Goal: Transaction & Acquisition: Purchase product/service

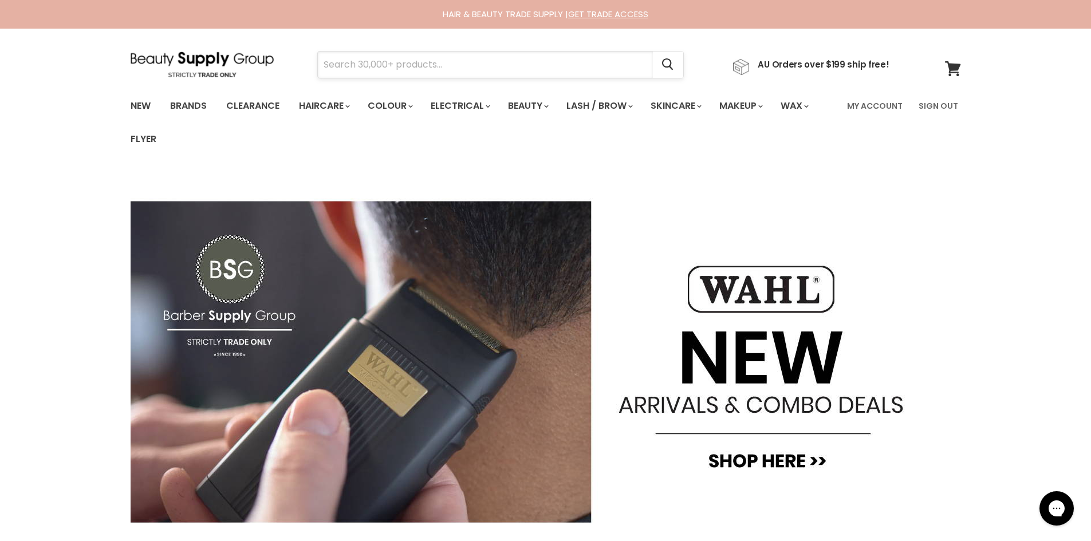
click at [415, 68] on input "Search" at bounding box center [485, 65] width 335 height 26
type input "the ends"
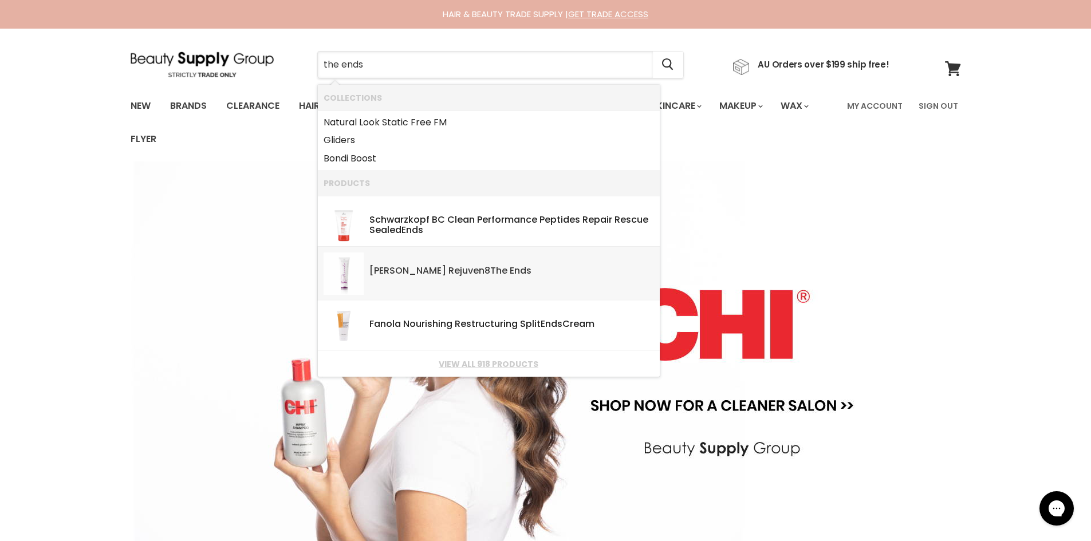
click at [434, 287] on link "[PERSON_NAME] Rejuven8 The Ends SKU: 9320957007022 [PERSON_NAME]" at bounding box center [489, 274] width 330 height 42
